Goal: Use online tool/utility: Utilize a website feature to perform a specific function

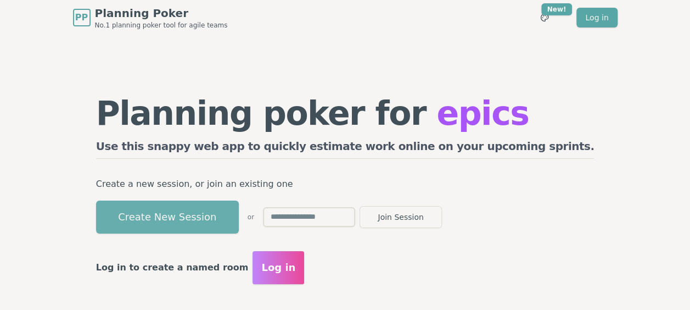
drag, startPoint x: 0, startPoint y: 0, endPoint x: 213, endPoint y: 217, distance: 304.1
click at [213, 217] on button "Create New Session" at bounding box center [167, 216] width 143 height 33
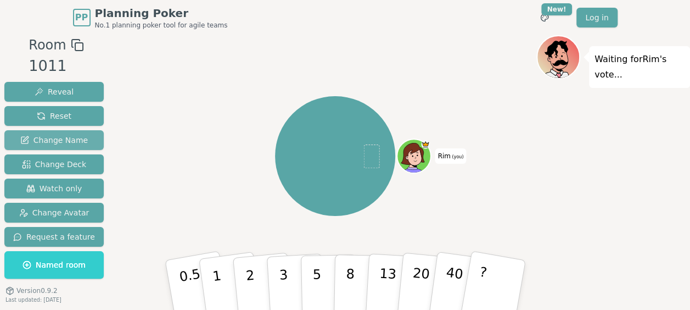
click at [32, 143] on span "Change Name" at bounding box center [54, 140] width 68 height 11
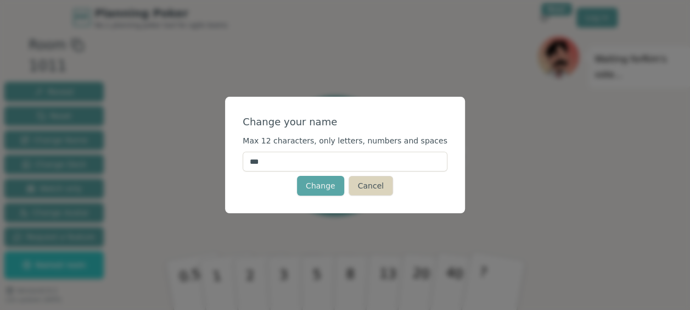
click at [368, 183] on button "Cancel" at bounding box center [371, 186] width 44 height 20
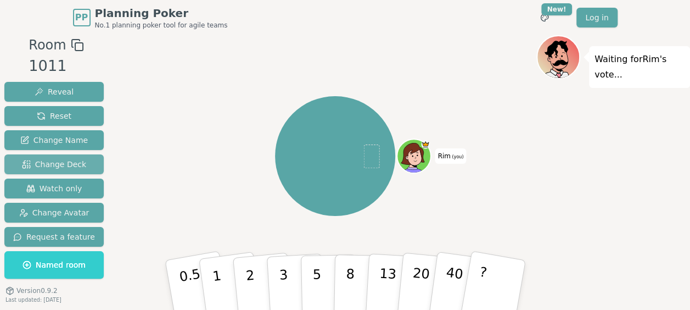
click at [68, 164] on span "Change Deck" at bounding box center [54, 164] width 64 height 11
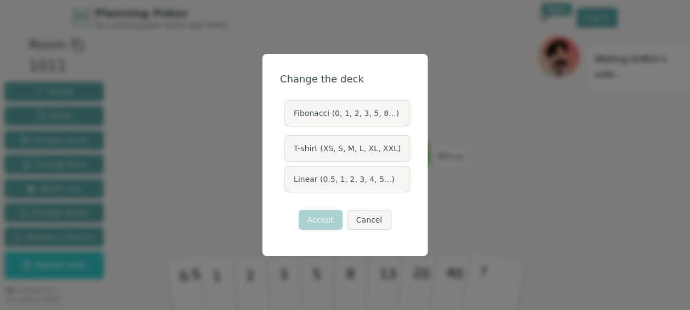
click at [317, 180] on label "Linear (0.5, 1, 2, 3, 4, 5...)" at bounding box center [348, 179] width 126 height 26
click at [288, 180] on button "Linear (0.5, 1, 2, 3, 4, 5...)" at bounding box center [284, 179] width 9 height 9
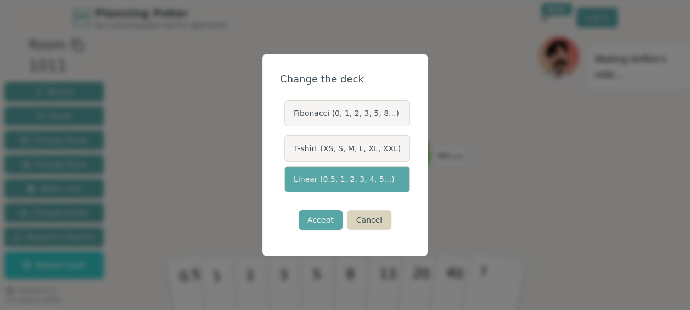
click at [377, 222] on button "Cancel" at bounding box center [369, 220] width 44 height 20
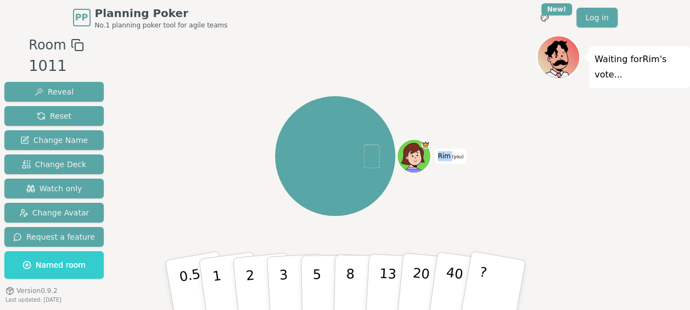
click at [377, 222] on div "Rim (you)" at bounding box center [335, 156] width 403 height 202
click at [54, 165] on span "Change Deck" at bounding box center [54, 164] width 64 height 11
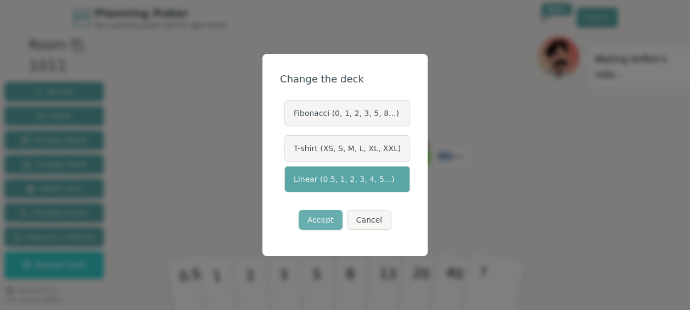
click at [324, 220] on button "Accept" at bounding box center [321, 220] width 44 height 20
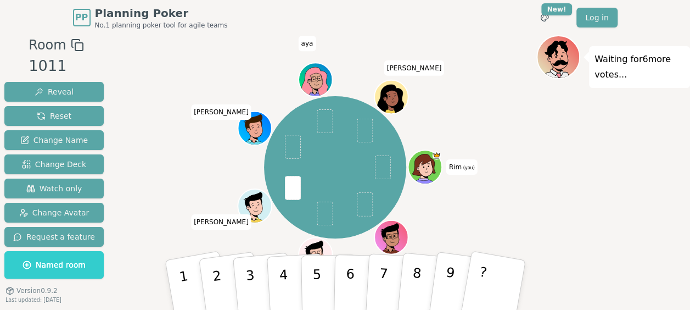
click at [566, 186] on div "Waiting for 6 more votes..." at bounding box center [614, 186] width 154 height 302
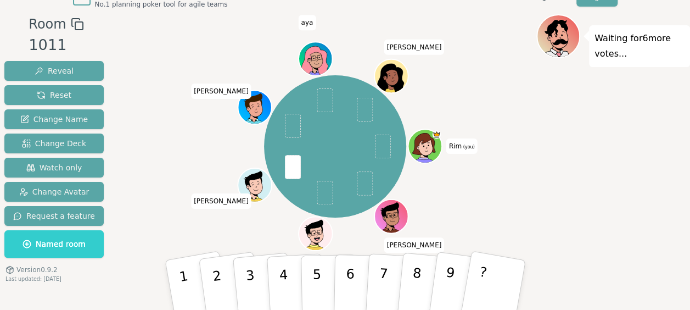
scroll to position [27, 0]
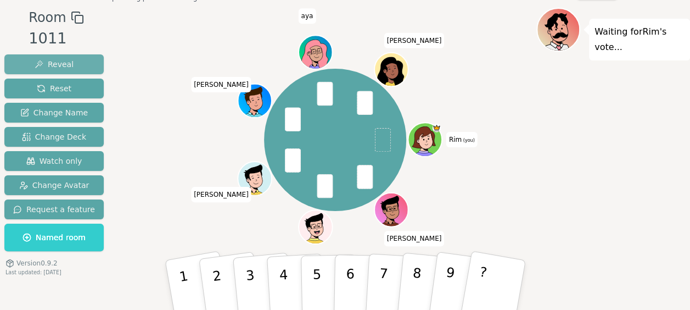
click at [73, 59] on button "Reveal" at bounding box center [53, 64] width 99 height 20
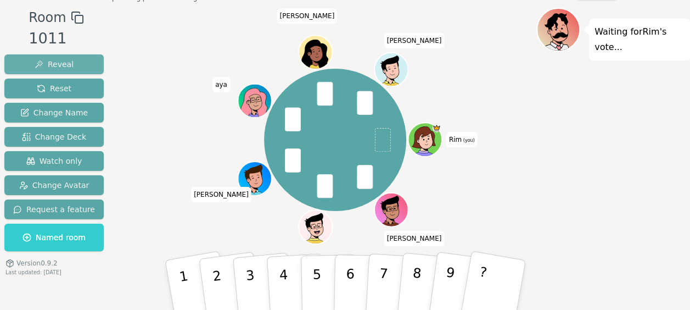
click at [71, 63] on button "Reveal" at bounding box center [53, 64] width 99 height 20
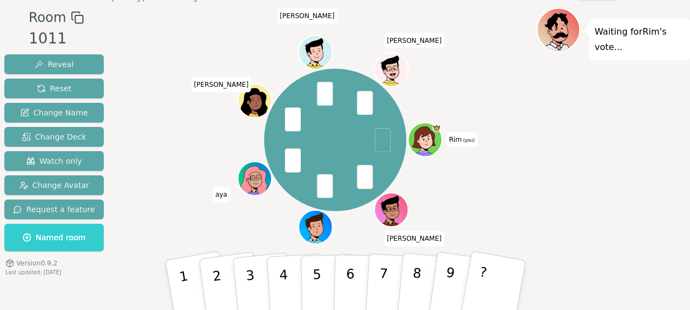
click at [55, 64] on span "Reveal" at bounding box center [54, 64] width 39 height 11
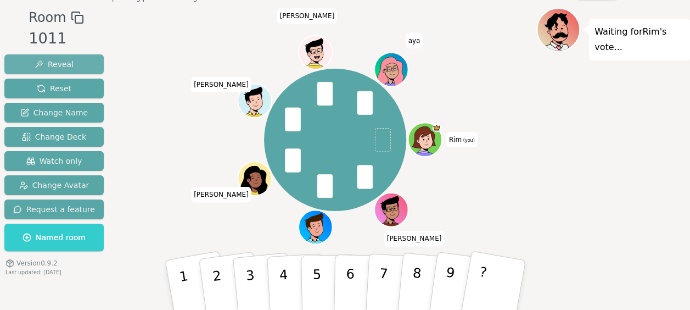
click at [63, 59] on span "Reveal" at bounding box center [54, 64] width 39 height 11
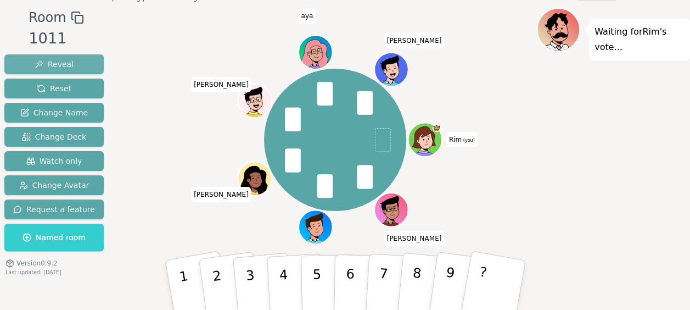
click at [81, 57] on button "Reveal" at bounding box center [53, 64] width 99 height 20
click at [51, 66] on span "Reveal" at bounding box center [54, 64] width 39 height 11
click at [54, 59] on span "Reveal" at bounding box center [54, 64] width 39 height 11
